Goal: Task Accomplishment & Management: Complete application form

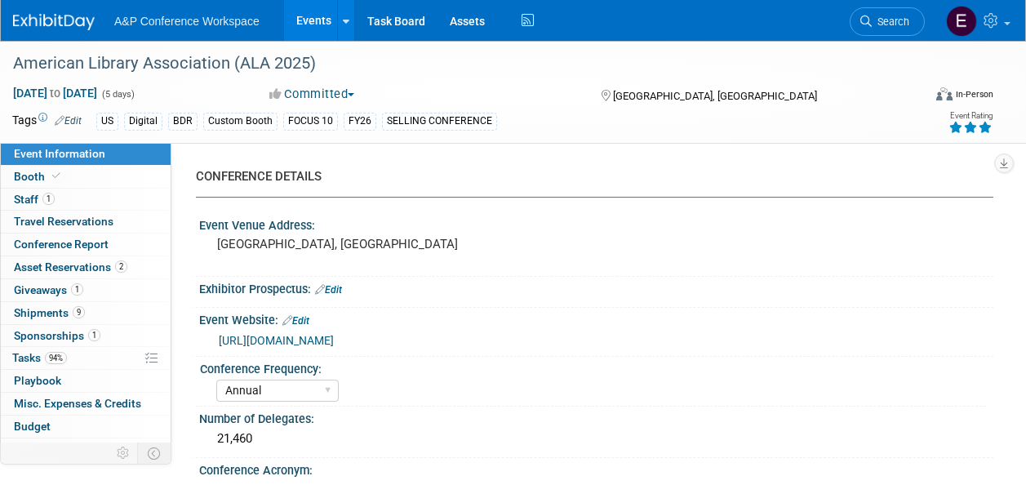
select select "Annual"
select select "Level 1"
select select "In-Person Booth"
select select "Libraries"
select select "Bloomsbury Digital Resources"
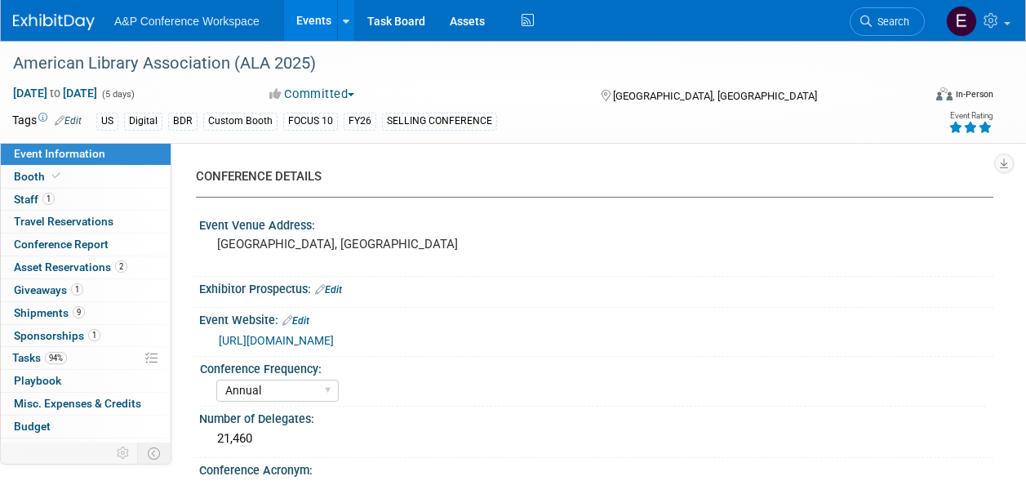
select select "[PERSON_NAME]"
select select "BDR Product Awareness and Trial Generation​"
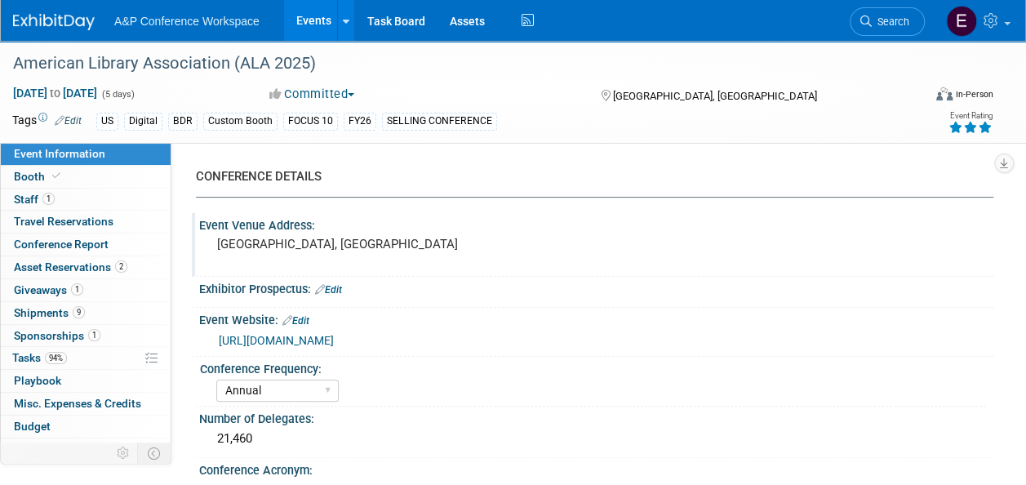
click at [514, 228] on div "Event Venue Address:" at bounding box center [596, 223] width 794 height 20
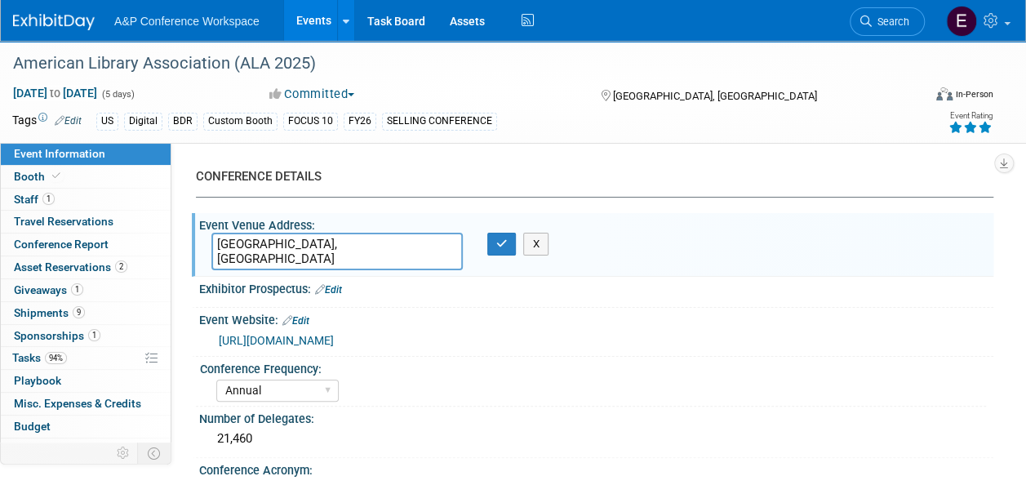
click at [658, 171] on div "CONFERENCE DETAILS" at bounding box center [588, 176] width 785 height 17
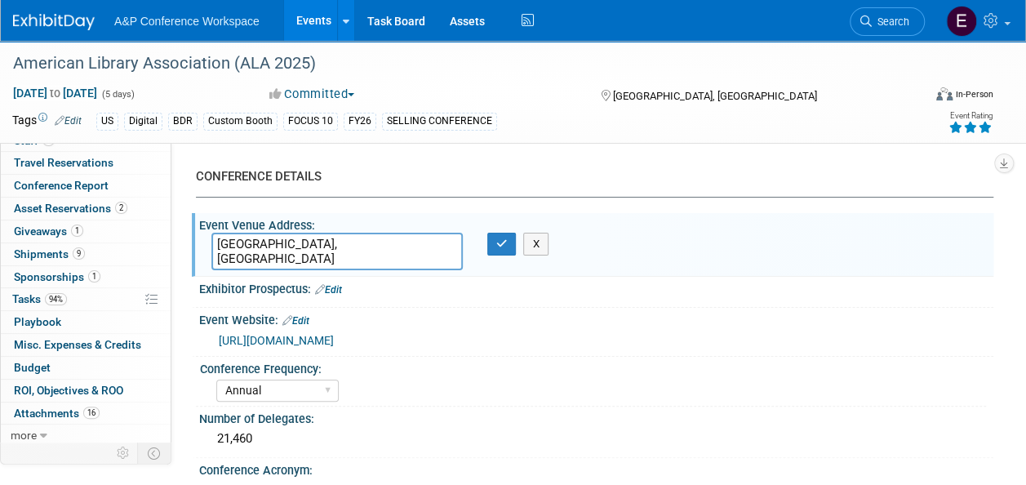
click at [171, 175] on div "CONFERENCE DETAILS Event Venue Address: [GEOGRAPHIC_DATA], [GEOGRAPHIC_DATA] [G…" at bounding box center [582, 322] width 822 height 359
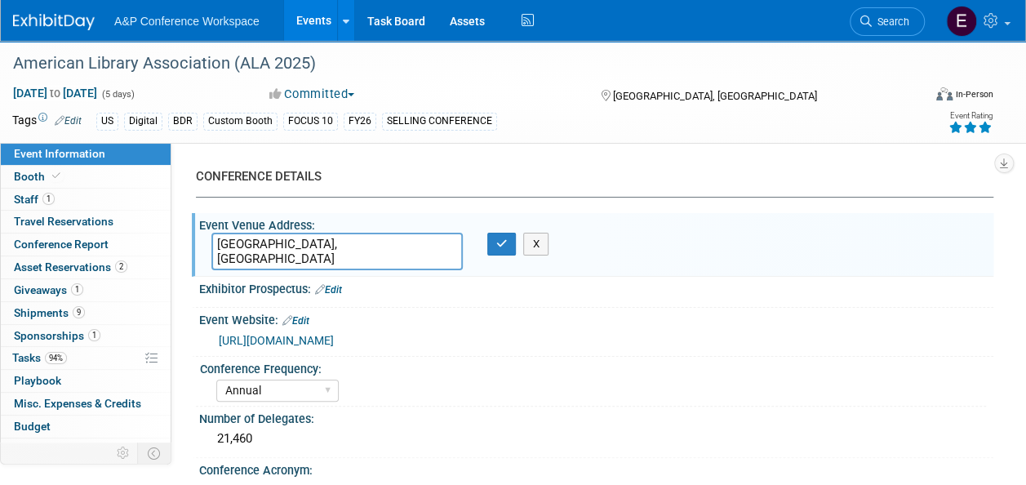
scroll to position [0, 0]
click at [102, 242] on span "Conference Report" at bounding box center [61, 244] width 95 height 13
select select "YES"
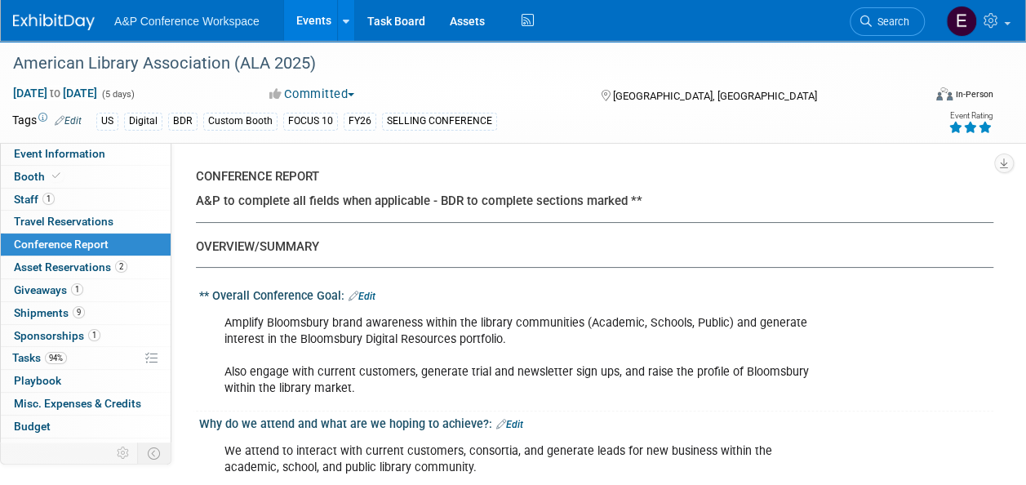
click at [851, 194] on div "A&P to complete all fields when applicable - BDR to complete sections marked **" at bounding box center [588, 201] width 785 height 17
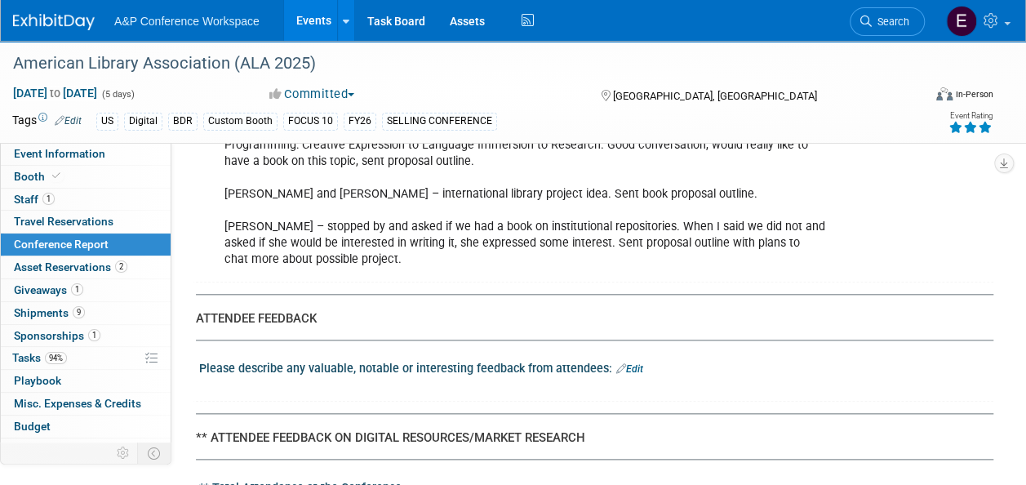
scroll to position [3853, 0]
